Goal: Task Accomplishment & Management: Manage account settings

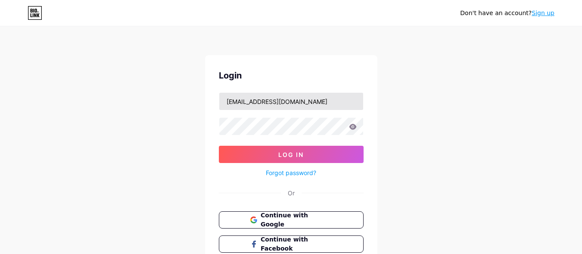
click at [272, 102] on input "[EMAIL_ADDRESS][DOMAIN_NAME]" at bounding box center [291, 101] width 144 height 17
type input "[EMAIL_ADDRESS][DOMAIN_NAME]"
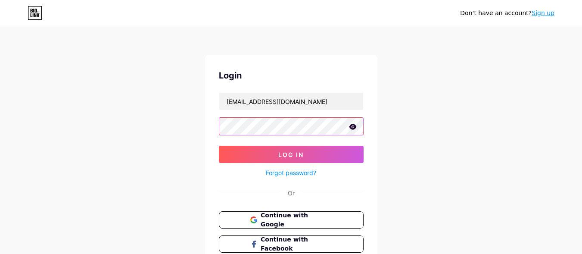
click at [219, 146] on button "Log In" at bounding box center [291, 154] width 145 height 17
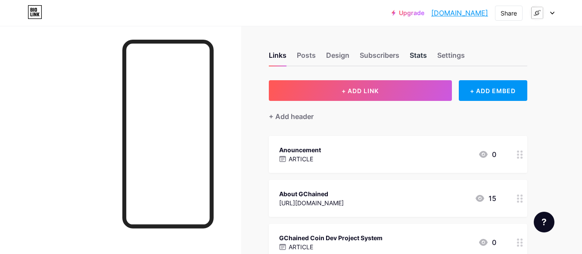
click at [415, 54] on div "Stats" at bounding box center [418, 58] width 17 height 16
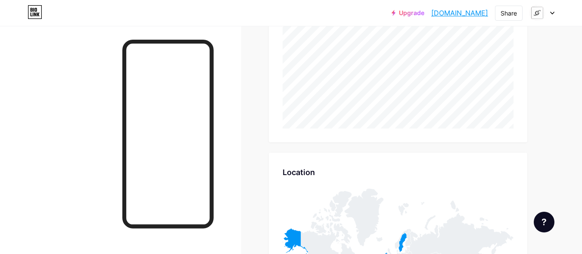
scroll to position [1792, 0]
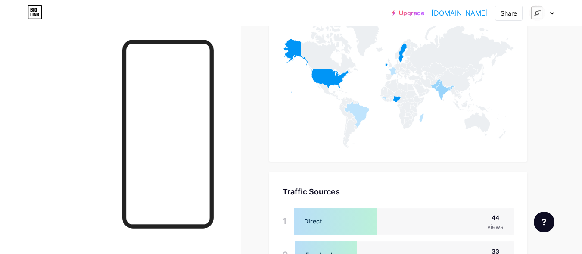
click at [550, 16] on div at bounding box center [541, 13] width 25 height 16
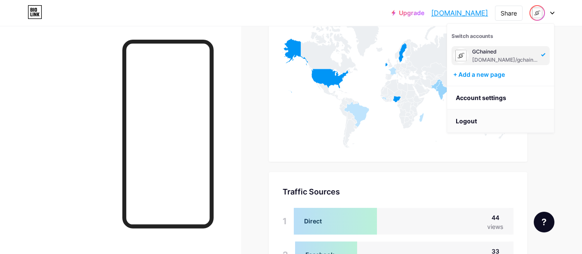
click at [492, 119] on li "Logout" at bounding box center [500, 120] width 107 height 23
